Goal: Task Accomplishment & Management: Use online tool/utility

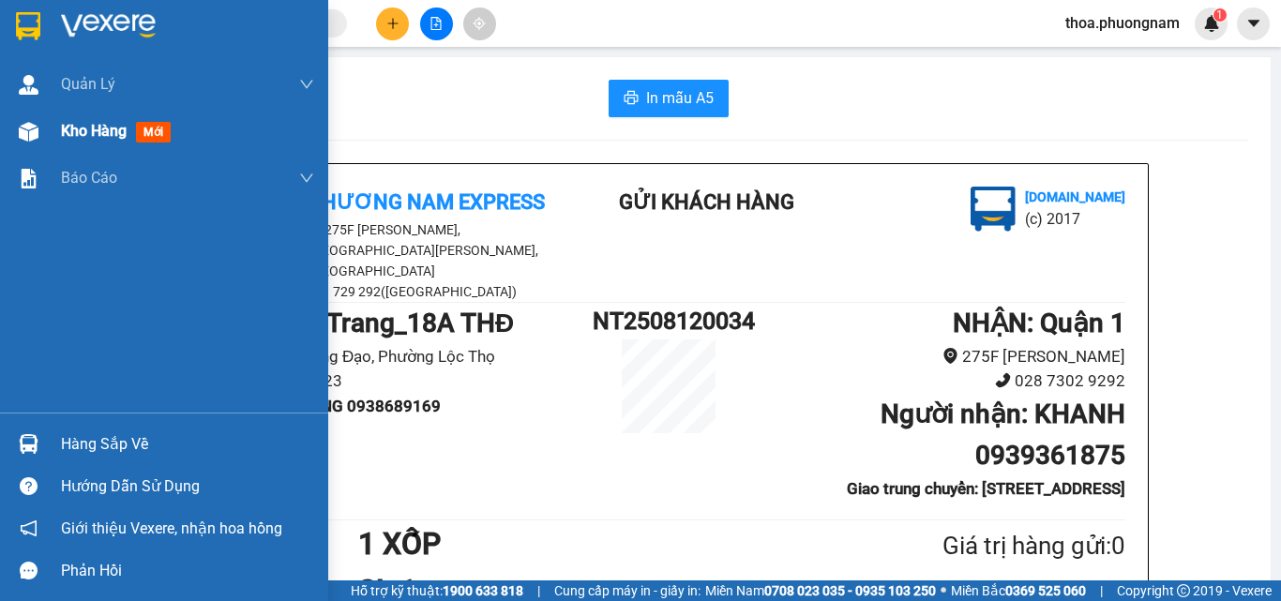
click at [73, 135] on span "Kho hàng" at bounding box center [94, 131] width 66 height 18
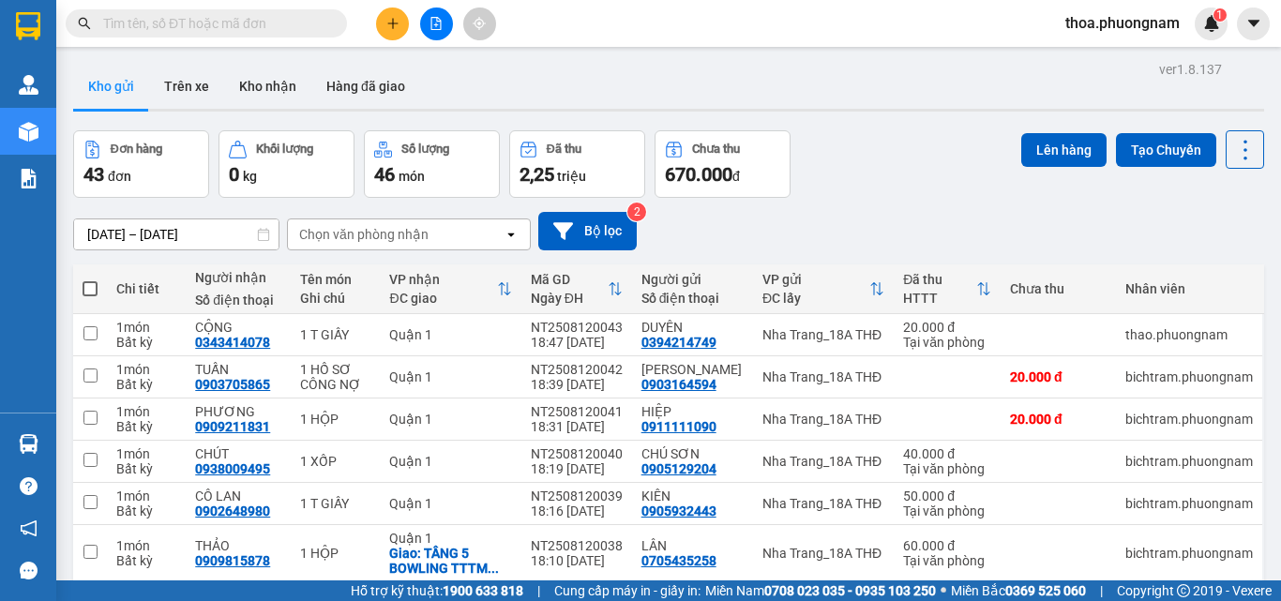
scroll to position [2, 0]
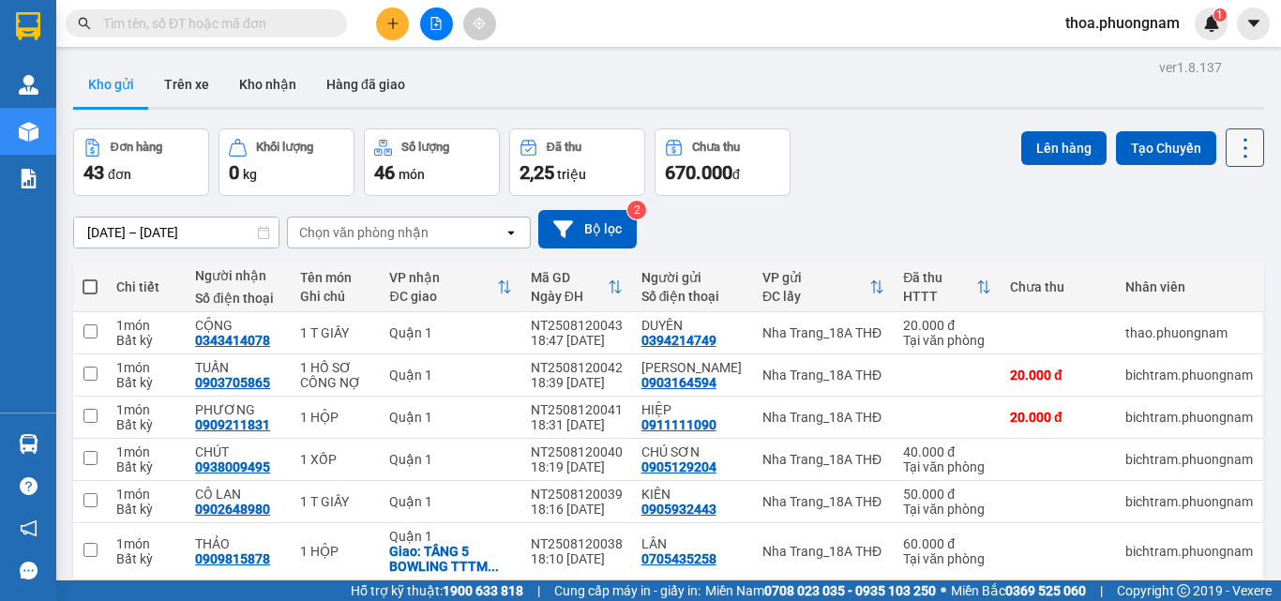
click at [1235, 150] on icon at bounding box center [1245, 148] width 26 height 26
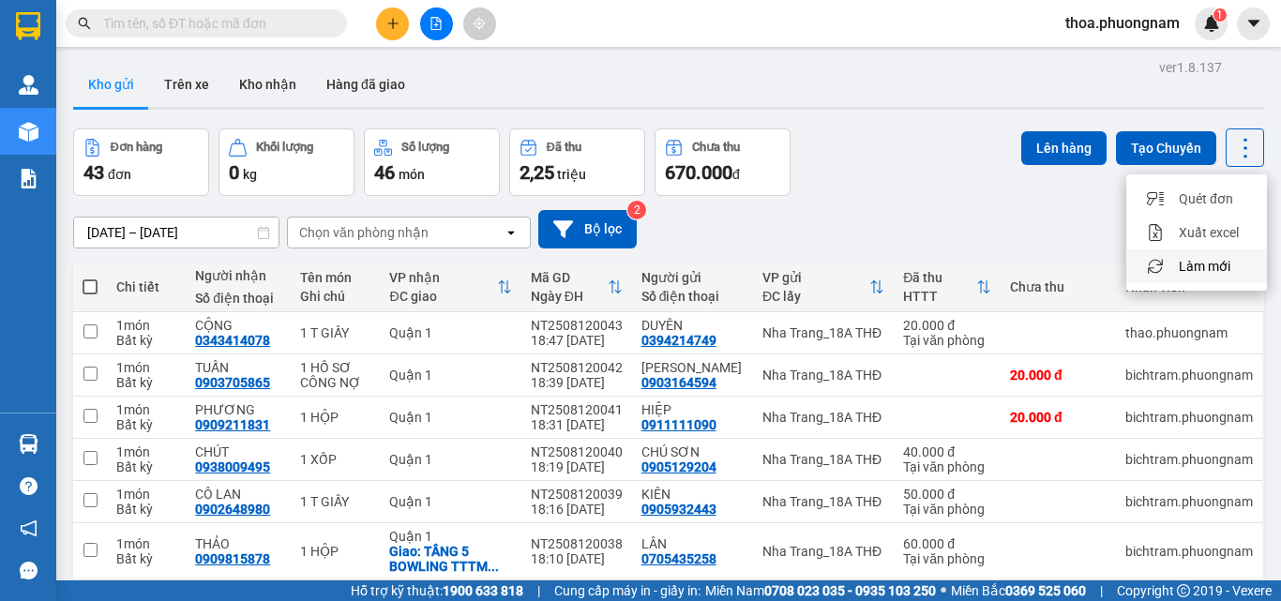
click at [1190, 260] on span "Làm mới" at bounding box center [1205, 266] width 52 height 19
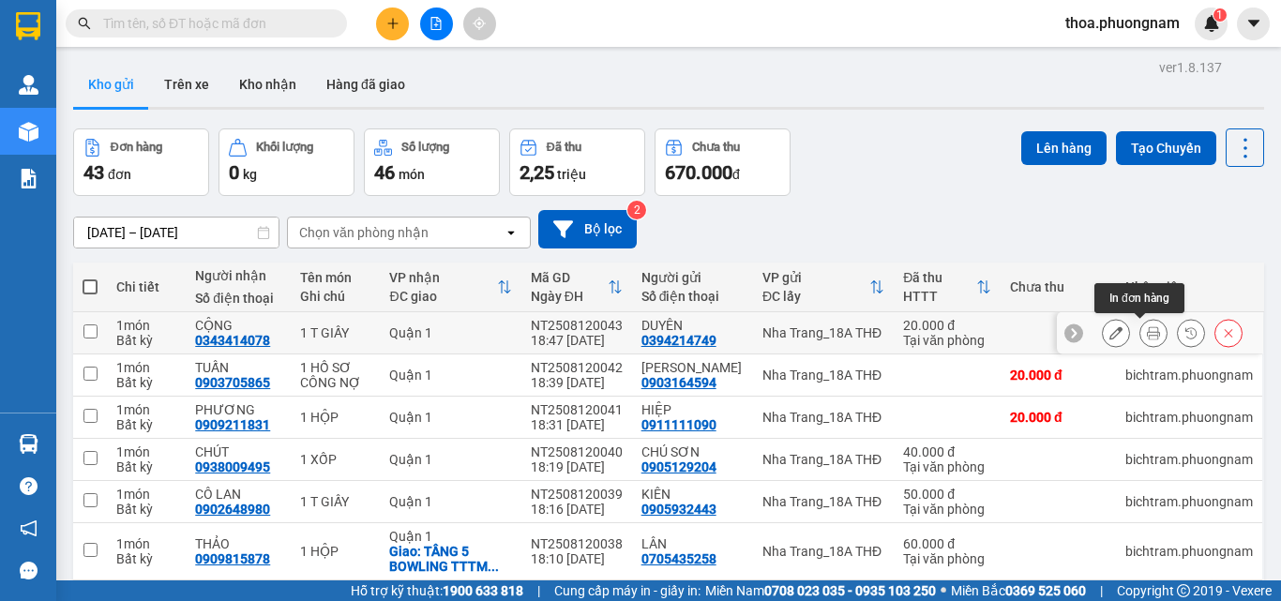
click at [1147, 331] on icon at bounding box center [1153, 332] width 13 height 13
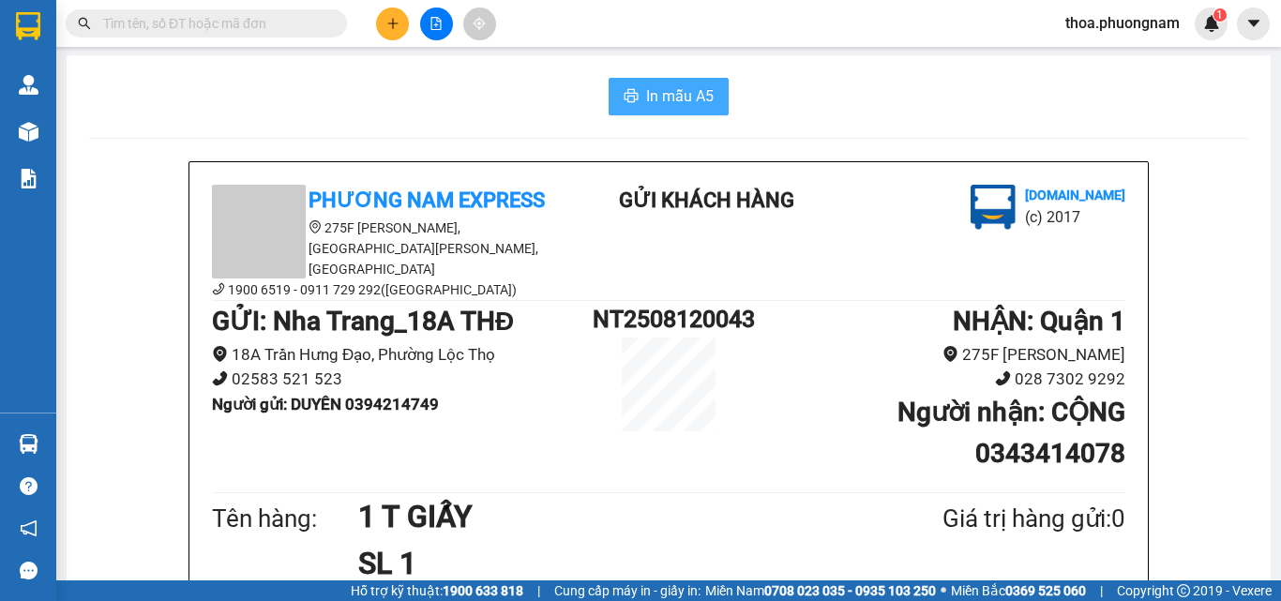
click at [690, 100] on span "In mẫu A5" at bounding box center [680, 95] width 68 height 23
